Goal: Information Seeking & Learning: Find specific fact

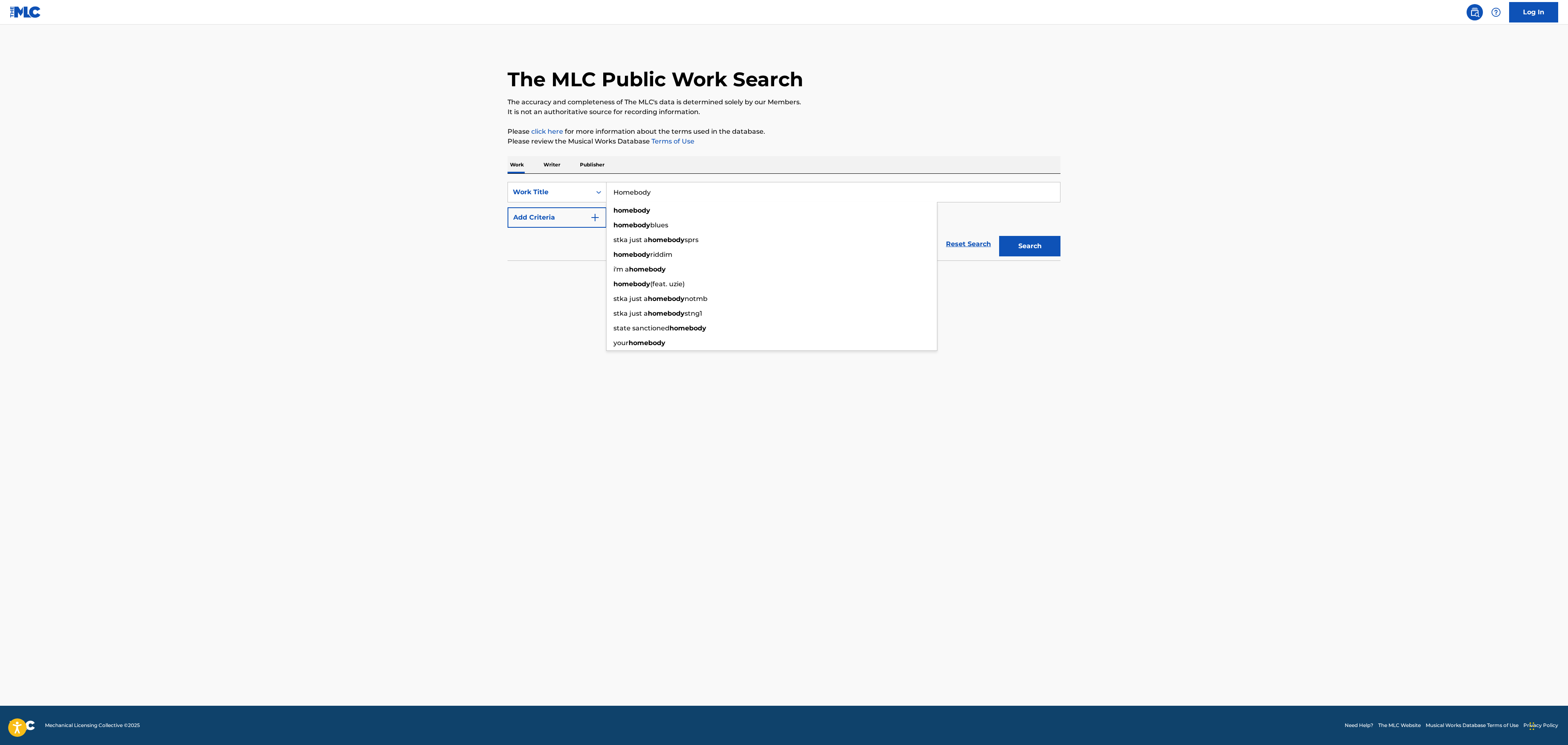
type input "Homebody"
click at [401, 274] on main "The MLC Public Work Search The accuracy and completeness of The MLC's data is d…" at bounding box center [784, 365] width 1568 height 681
click at [508, 218] on button "Add Criteria" at bounding box center [557, 217] width 99 height 20
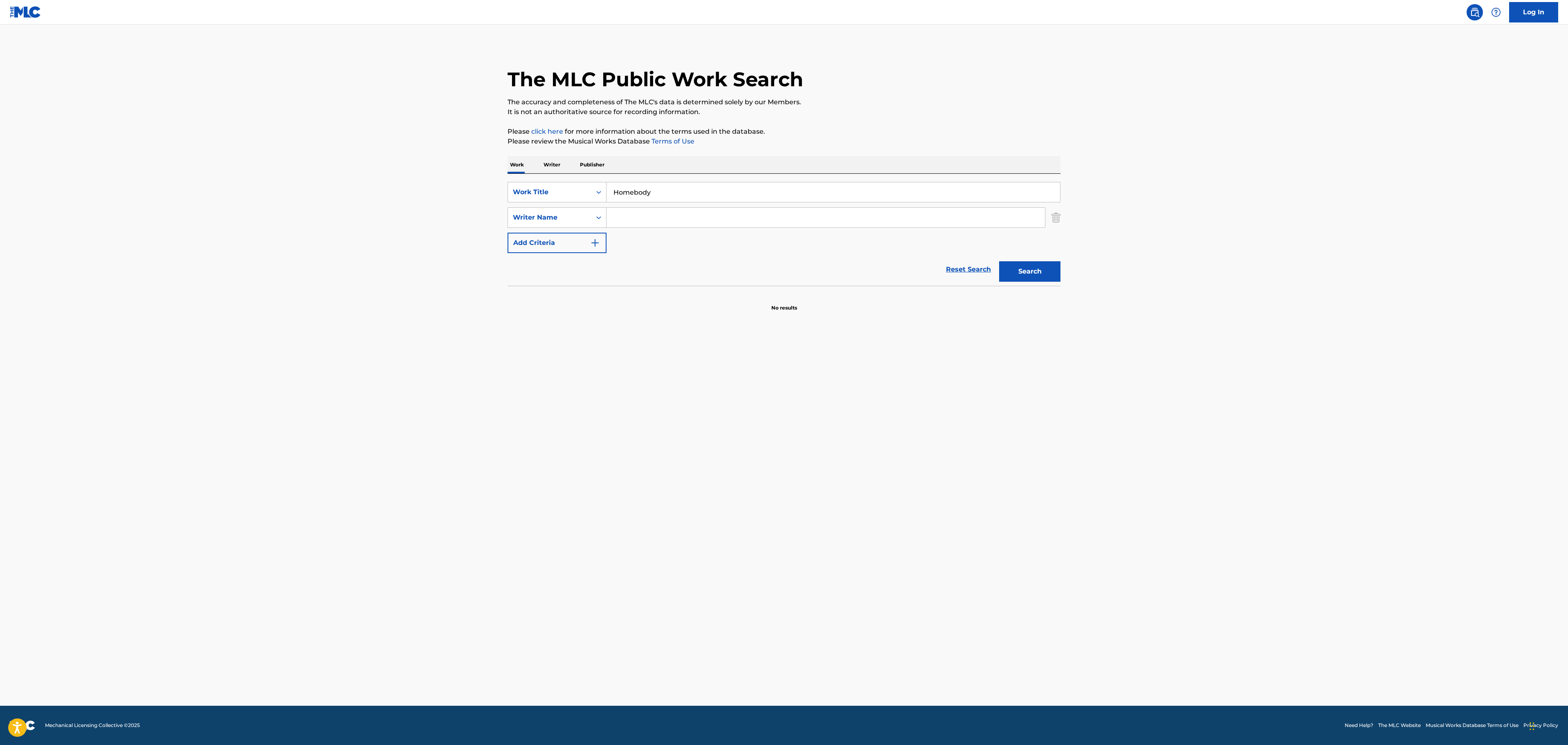
click at [726, 212] on input "Search Form" at bounding box center [826, 217] width 439 height 20
paste input "[PERSON_NAME]"
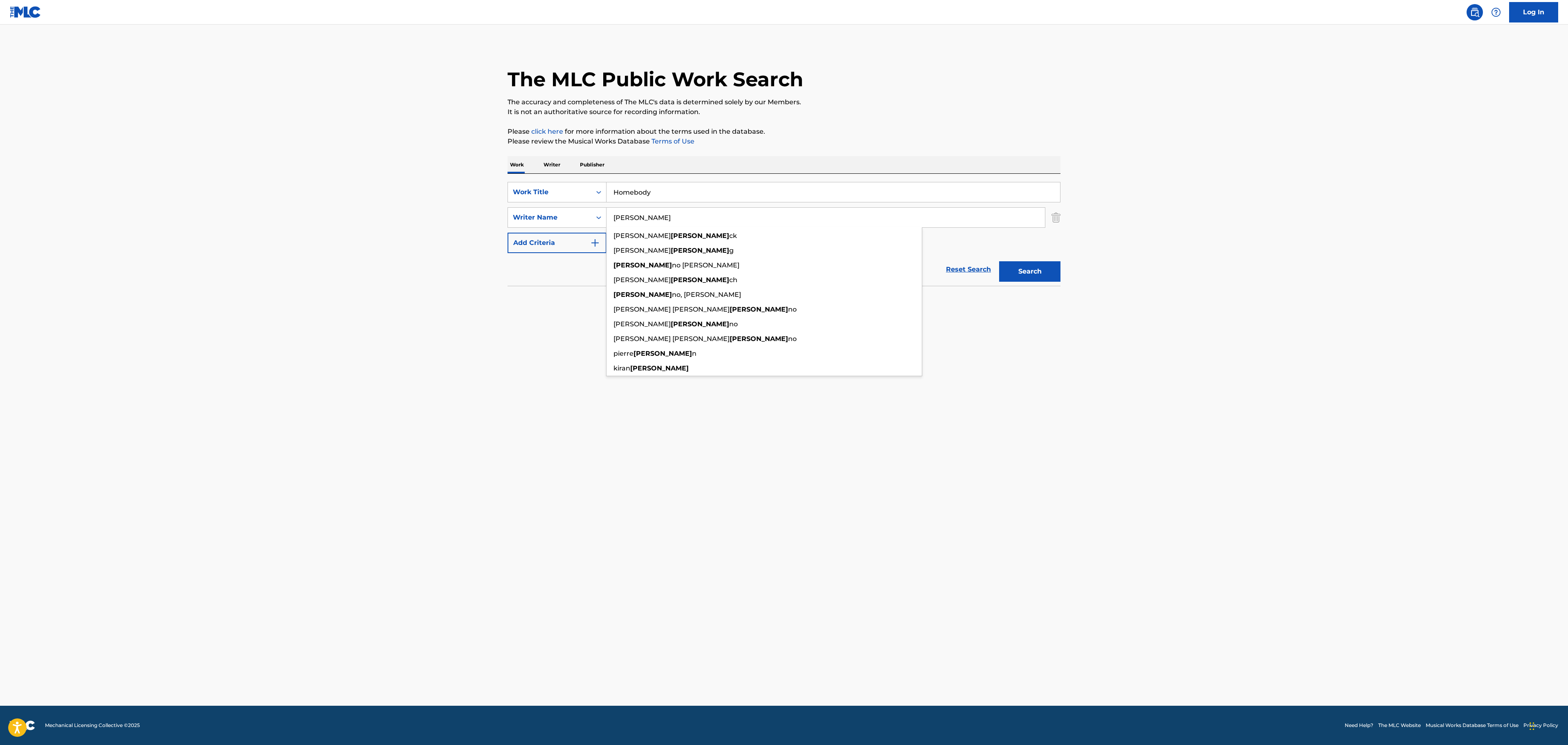
type input "[PERSON_NAME]"
click at [1033, 263] on button "Search" at bounding box center [1030, 270] width 61 height 20
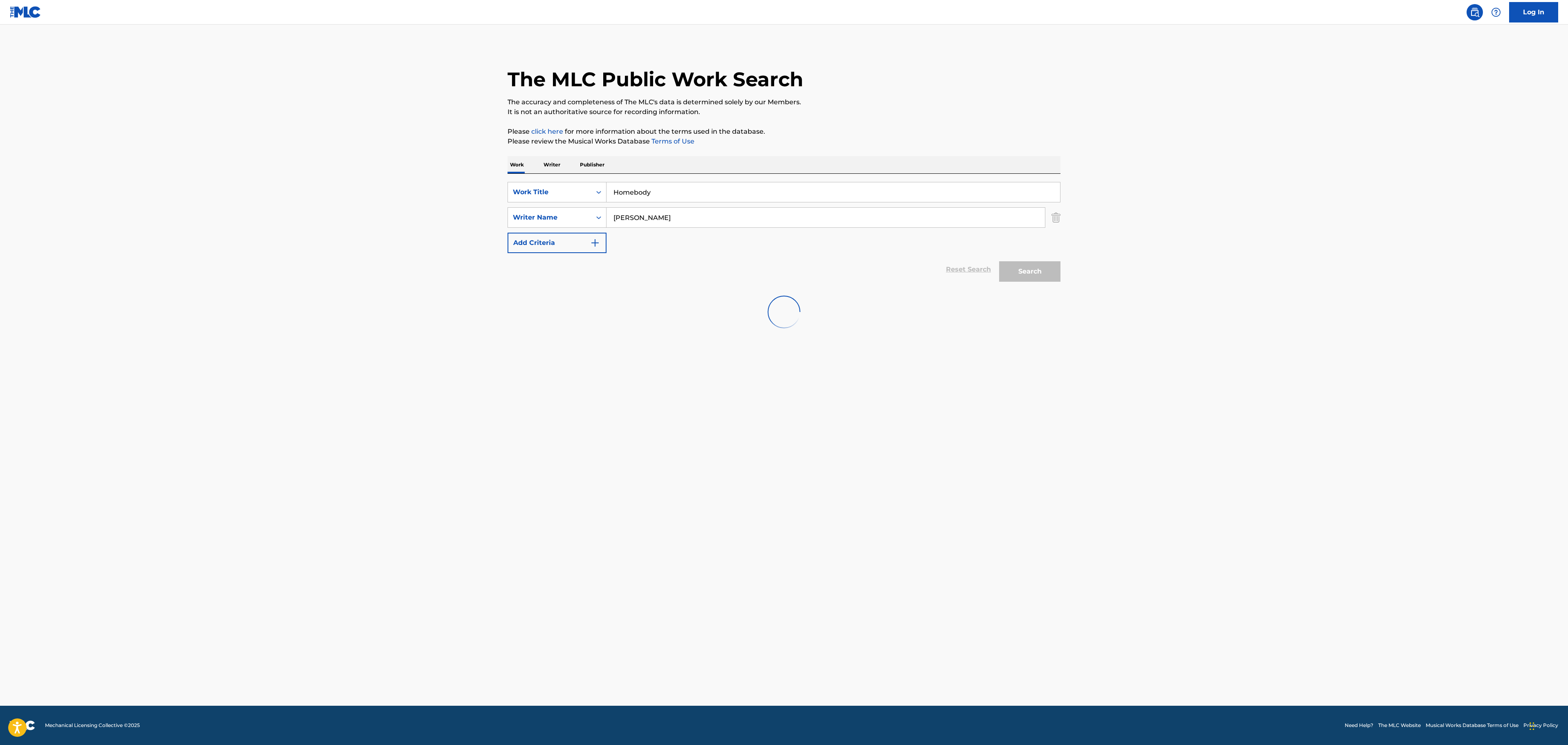
click at [1173, 225] on main "The MLC Public Work Search The accuracy and completeness of The MLC's data is d…" at bounding box center [784, 365] width 1568 height 681
click at [639, 344] on div "HOMEBODY MLC Song Code : HP97TH ISWC :" at bounding box center [630, 332] width 210 height 37
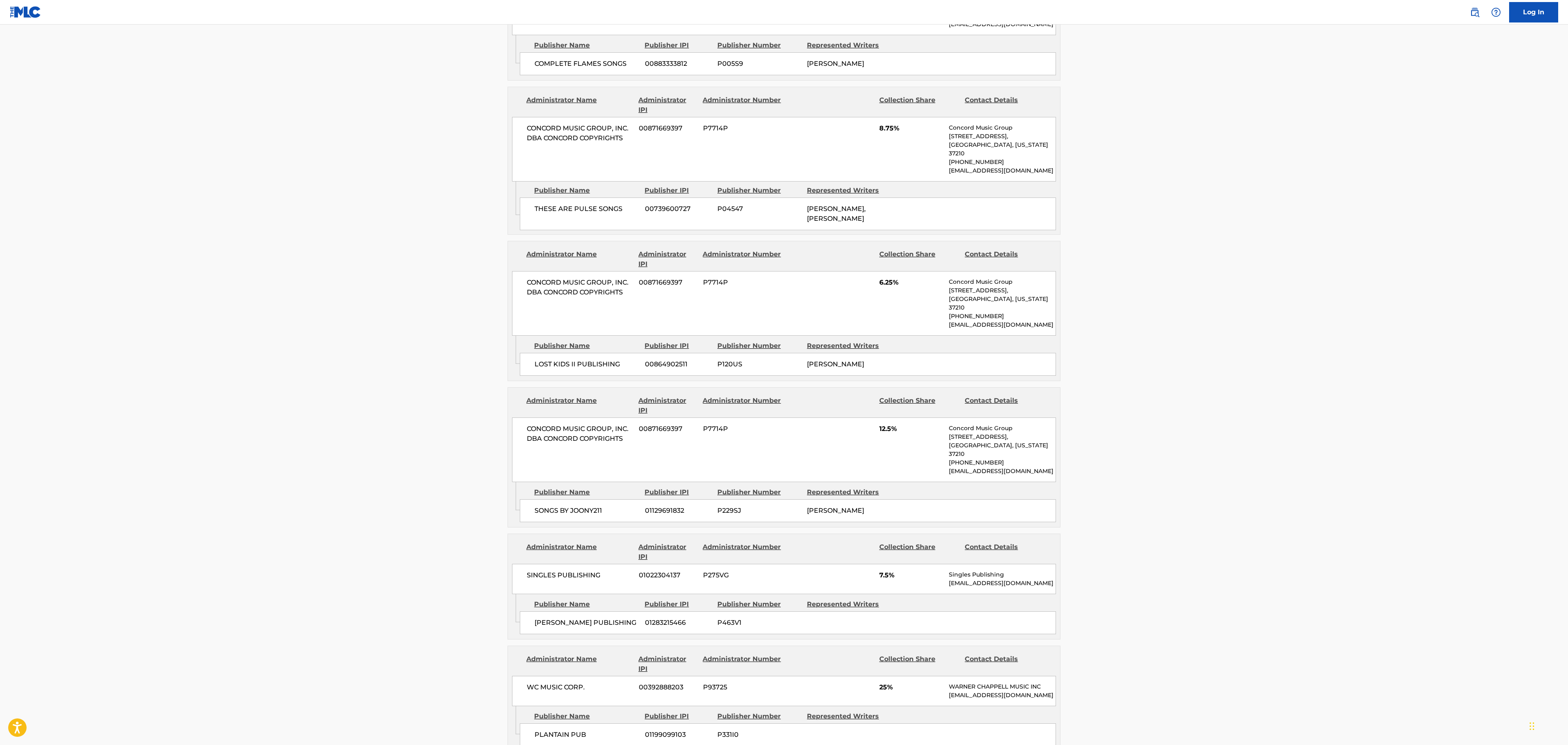
scroll to position [818, 0]
